Goal: Task Accomplishment & Management: Manage account settings

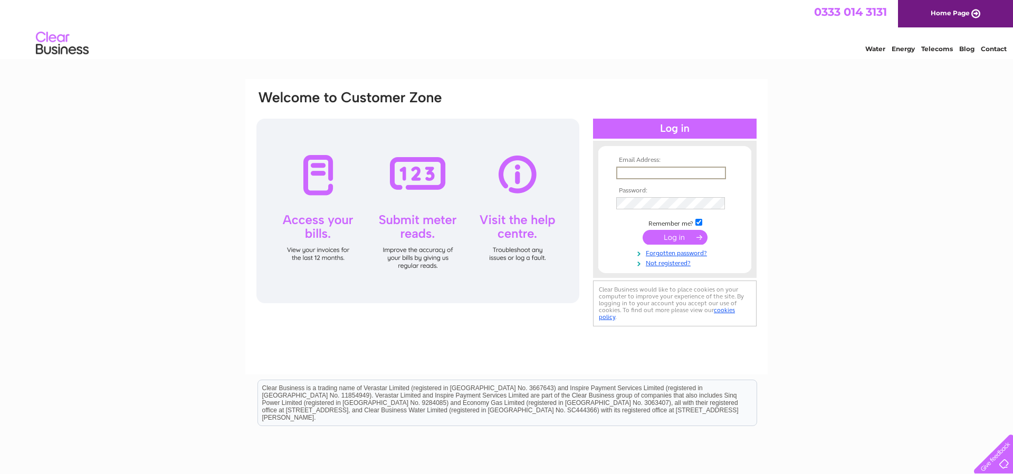
type input "outwoodsmotors@aol.co.uk"
click at [682, 237] on input "submit" at bounding box center [675, 237] width 65 height 15
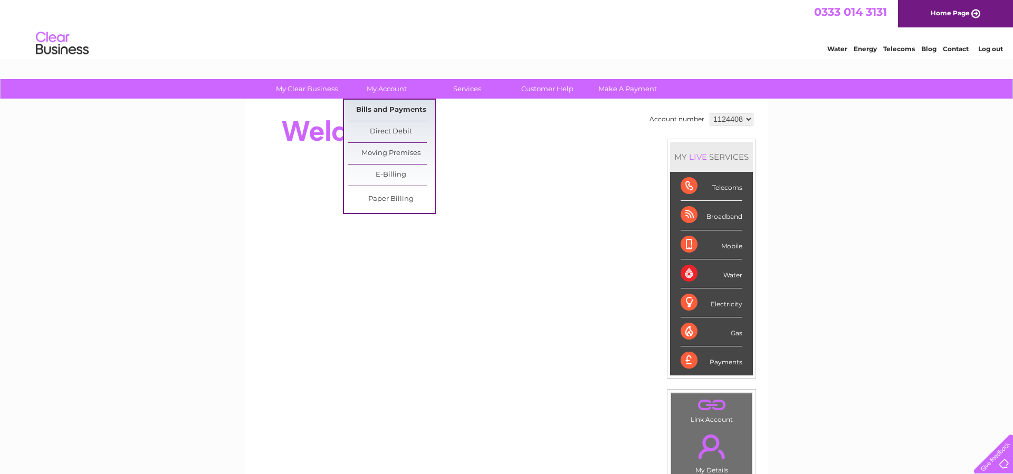
click at [385, 111] on link "Bills and Payments" at bounding box center [391, 110] width 87 height 21
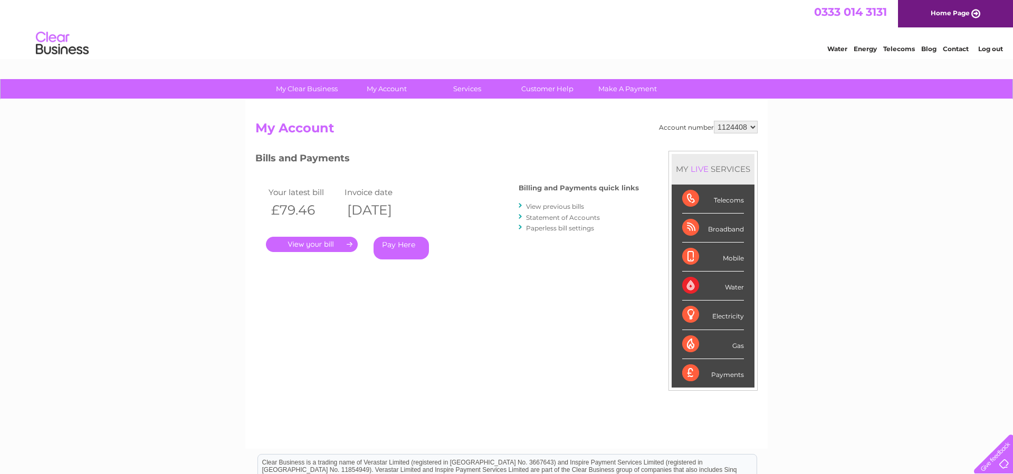
scroll to position [0, 1]
click at [324, 244] on link "." at bounding box center [312, 244] width 92 height 15
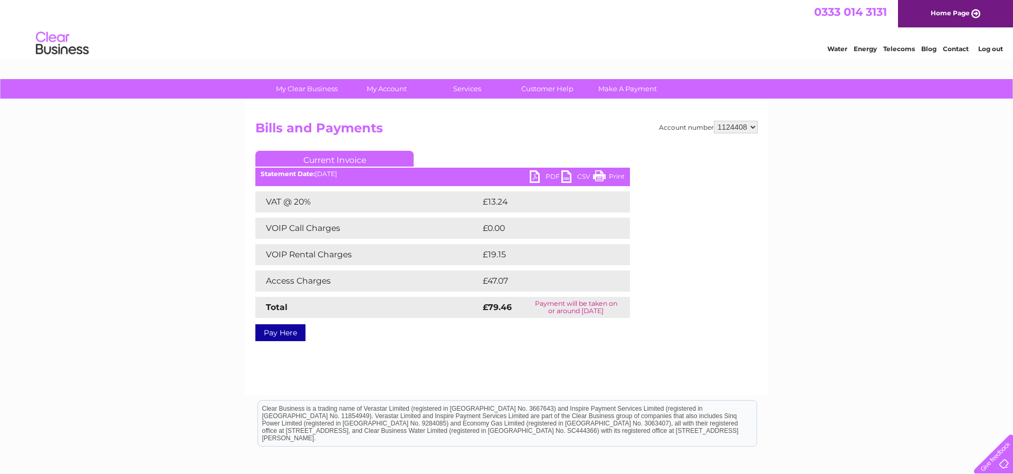
click at [552, 177] on link "PDF" at bounding box center [546, 177] width 32 height 15
